Goal: Information Seeking & Learning: Find specific fact

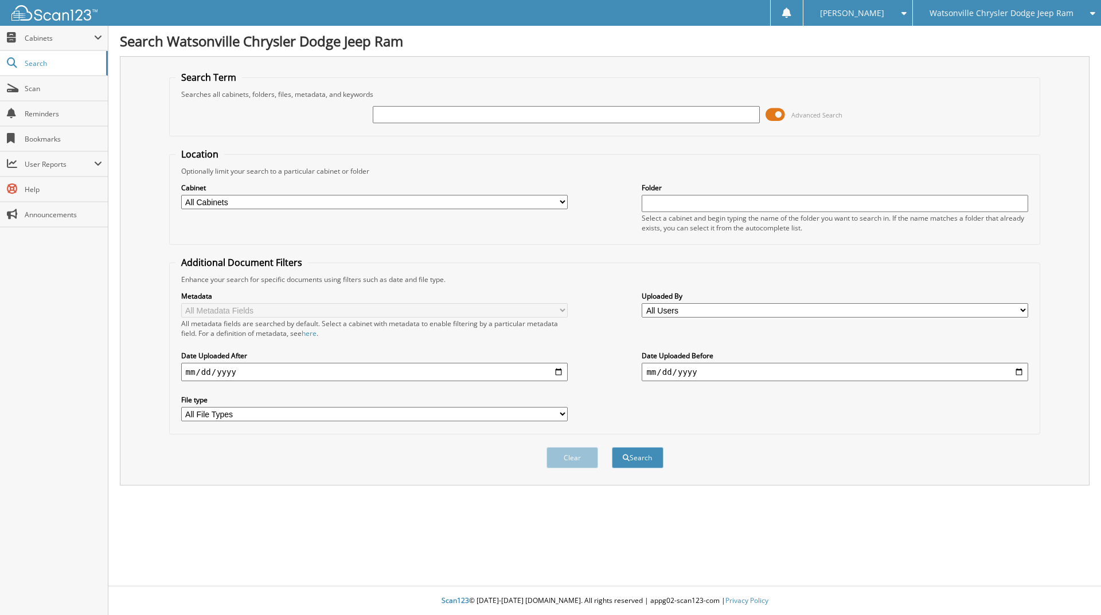
click at [427, 115] on input "text" at bounding box center [566, 114] width 387 height 17
type input "pd848"
click at [612, 447] on button "Search" at bounding box center [638, 457] width 52 height 21
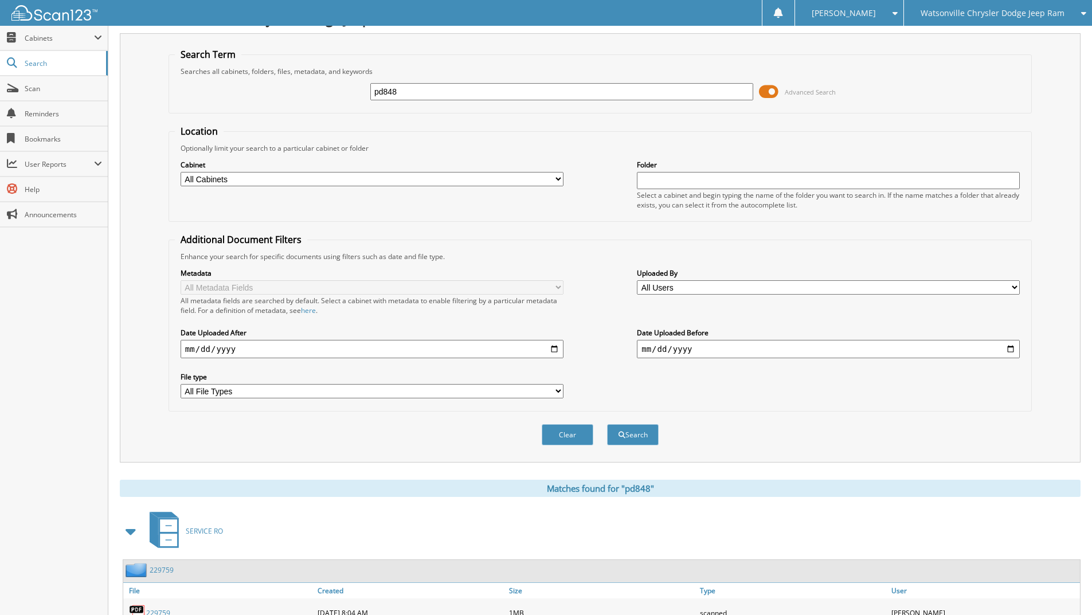
scroll to position [96, 0]
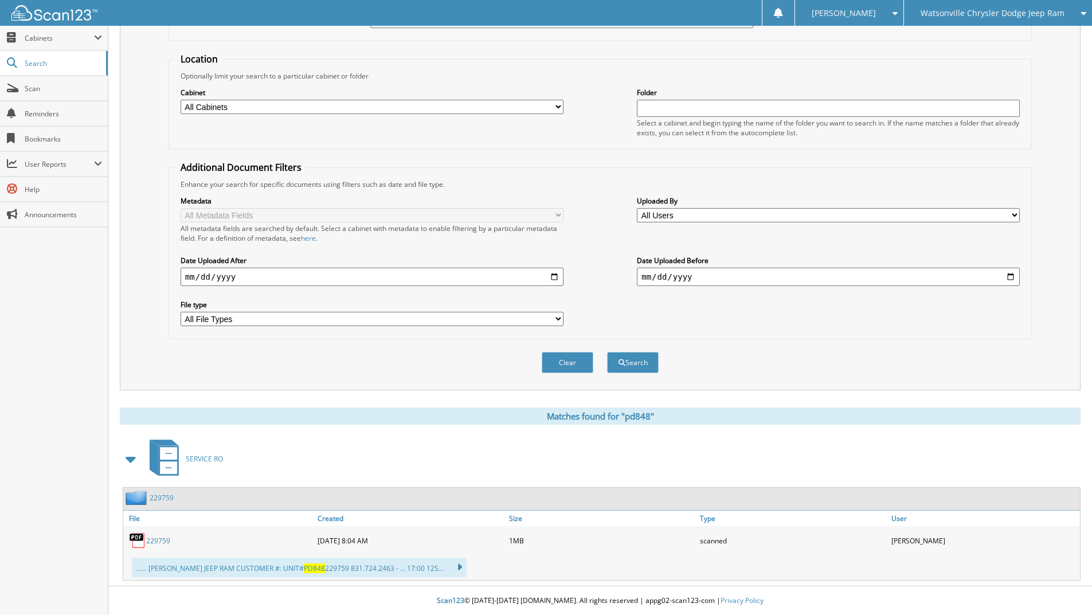
click at [163, 540] on link "229759" at bounding box center [158, 541] width 24 height 10
